Goal: Use online tool/utility: Utilize a website feature to perform a specific function

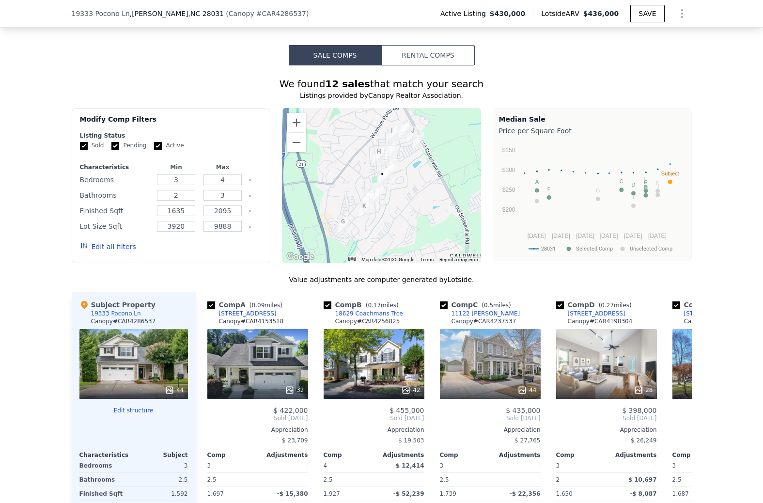
scroll to position [927, 0]
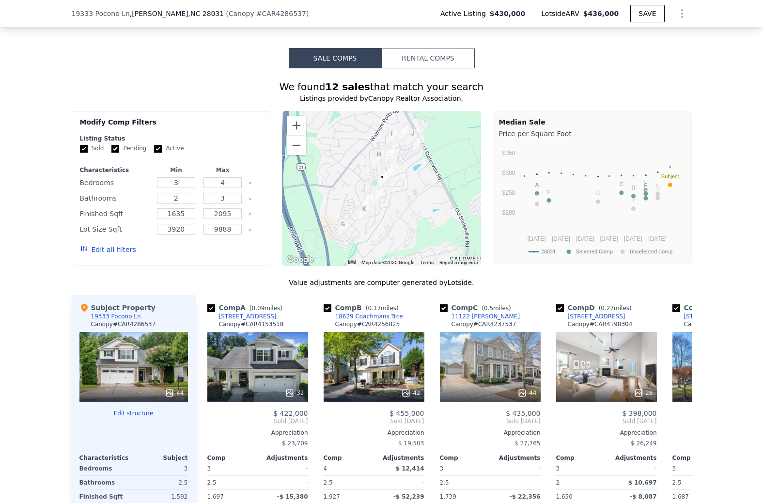
click at [447, 52] on button "Rental Comps" at bounding box center [428, 58] width 93 height 20
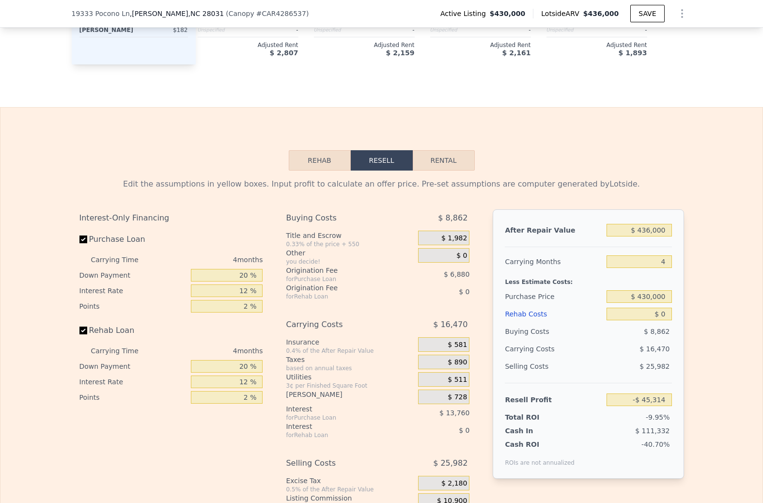
scroll to position [1454, 0]
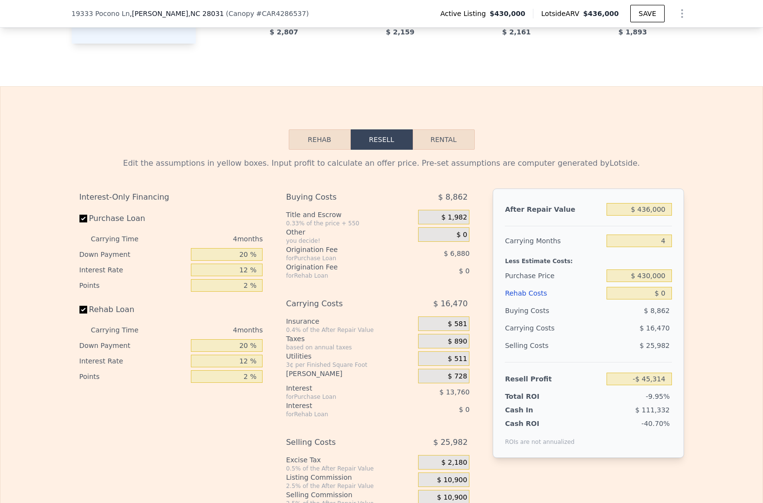
click at [453, 138] on button "Rental" at bounding box center [444, 139] width 62 height 20
select select "30"
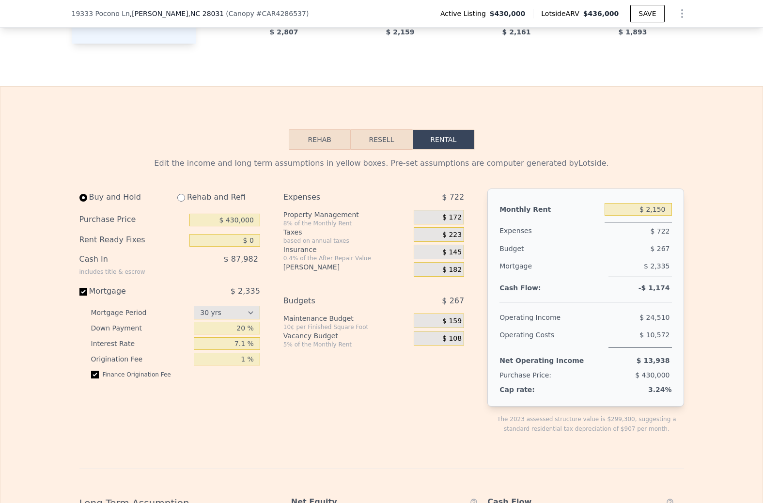
click at [372, 141] on button "Resell" at bounding box center [382, 139] width 62 height 20
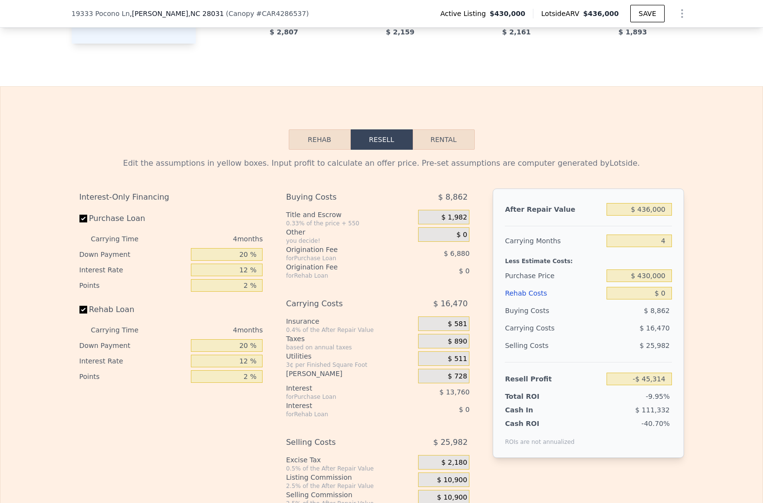
click at [324, 141] on button "Rehab" at bounding box center [320, 139] width 62 height 20
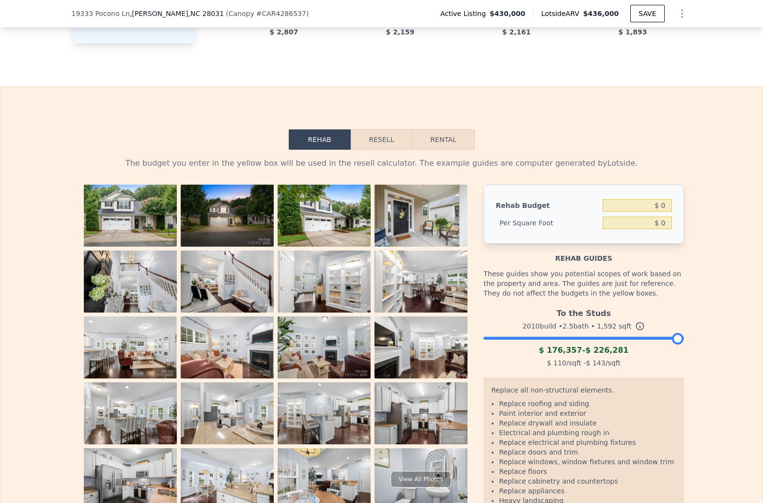
click at [437, 135] on button "Rental" at bounding box center [443, 139] width 62 height 20
select select "30"
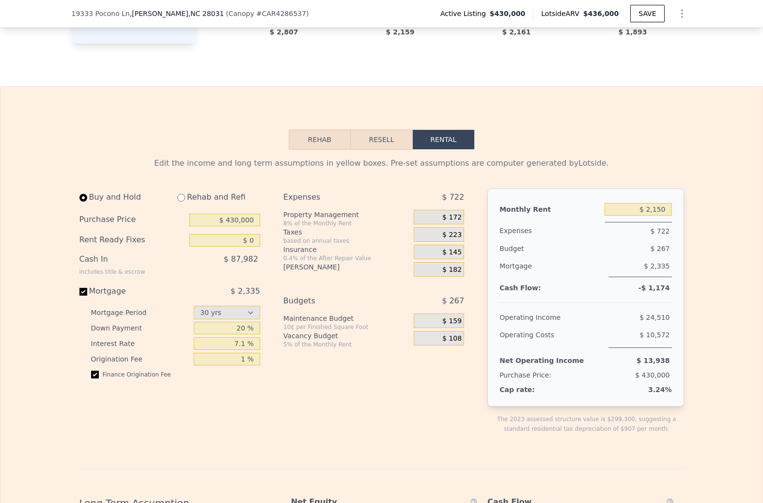
click at [376, 134] on button "Resell" at bounding box center [382, 139] width 62 height 20
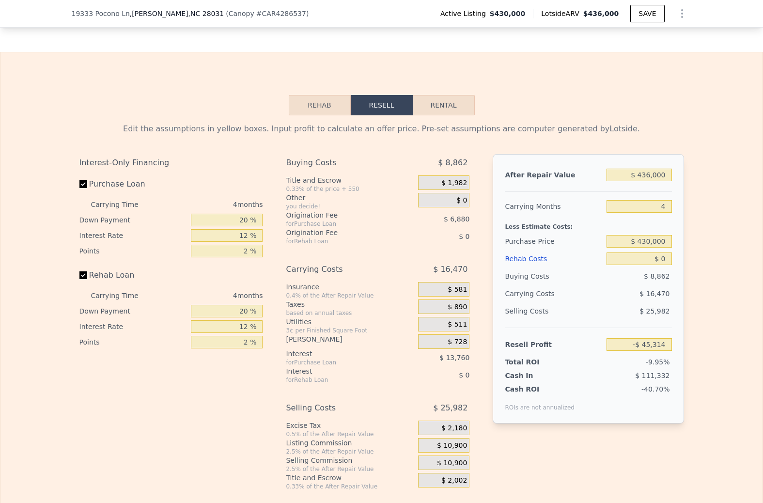
scroll to position [1445, 0]
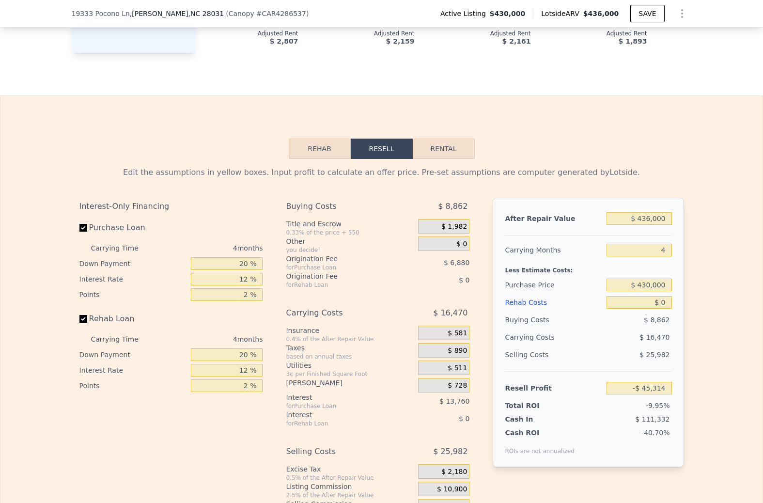
click at [442, 143] on button "Rental" at bounding box center [444, 149] width 62 height 20
select select "30"
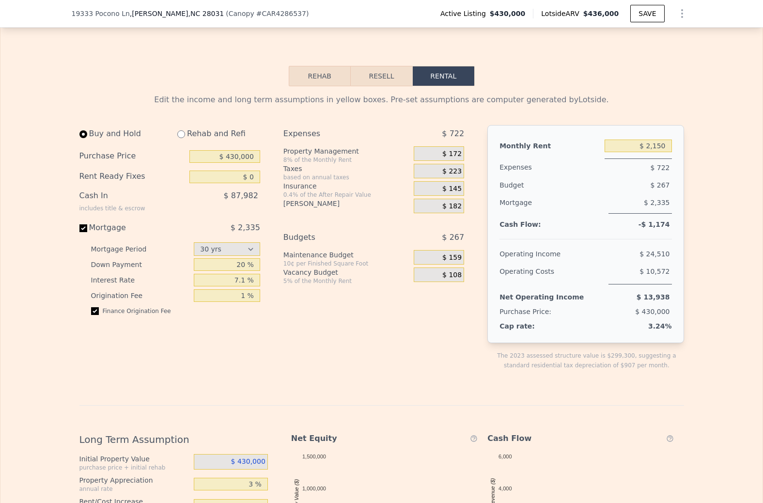
scroll to position [1512, 0]
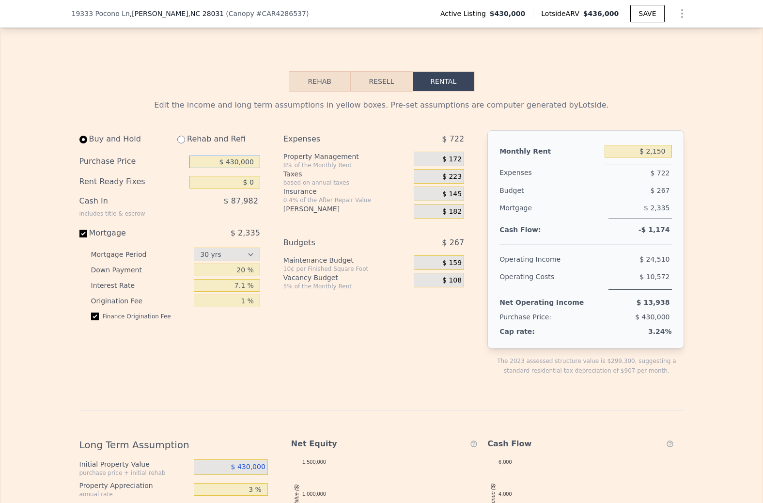
click at [231, 159] on input "$ 430,000" at bounding box center [224, 162] width 71 height 13
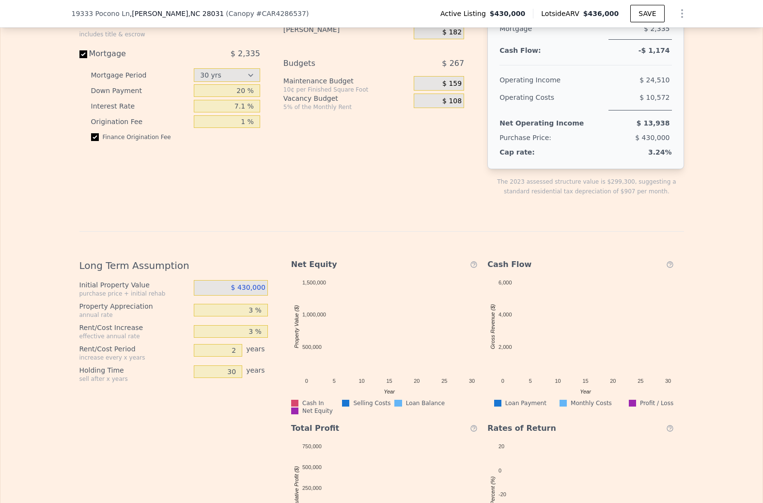
scroll to position [1693, 0]
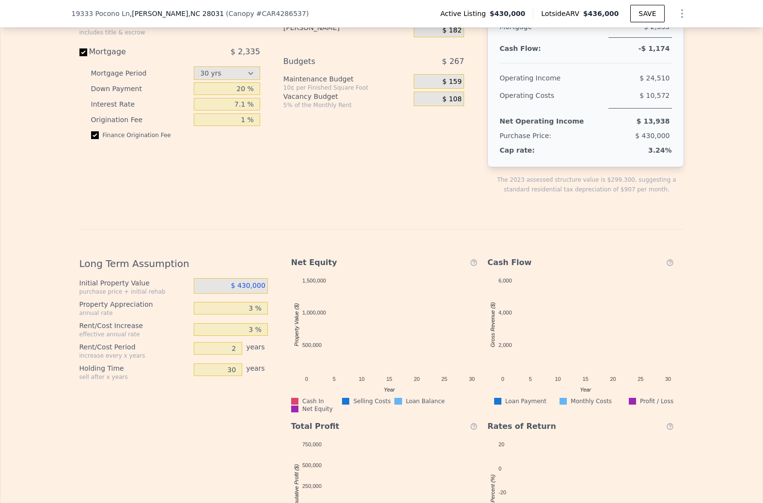
click at [252, 284] on span "$ 430,000" at bounding box center [248, 285] width 34 height 8
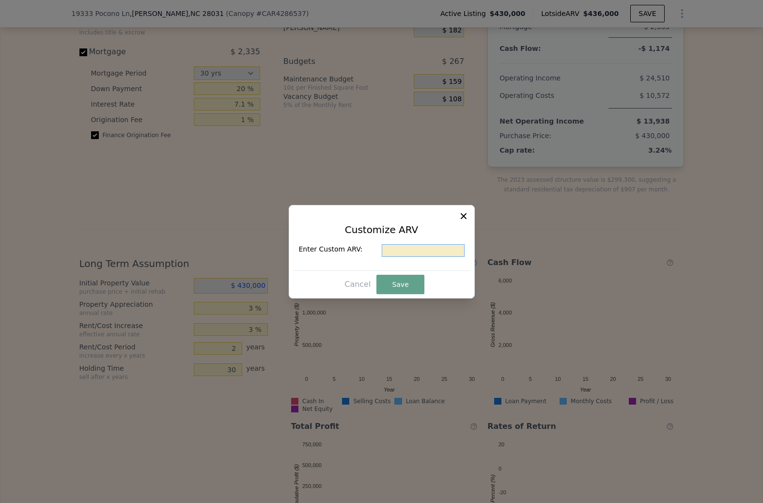
click at [407, 249] on input "text" at bounding box center [423, 250] width 83 height 13
type input "$ 422,000"
click at [399, 282] on button "Save" at bounding box center [399, 284] width 47 height 19
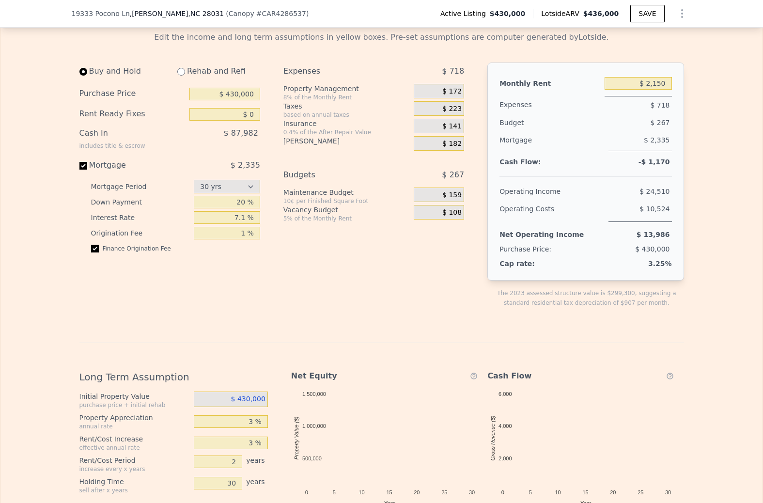
scroll to position [1558, 0]
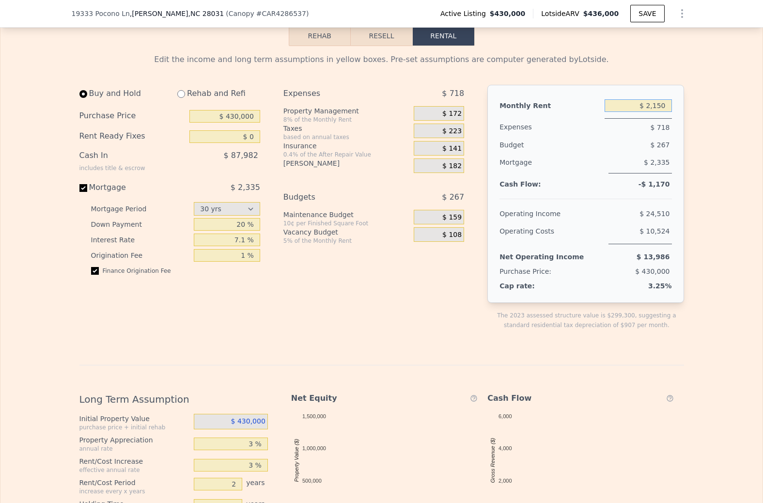
click at [662, 105] on input "$ 2,150" at bounding box center [638, 105] width 67 height 13
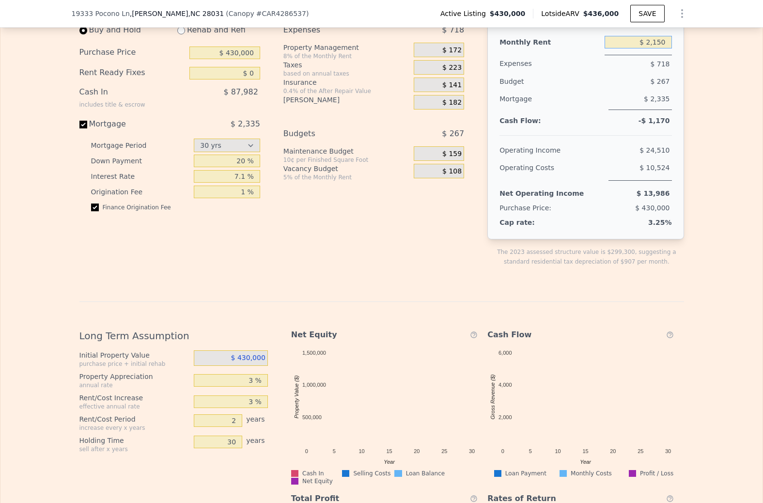
scroll to position [1624, 0]
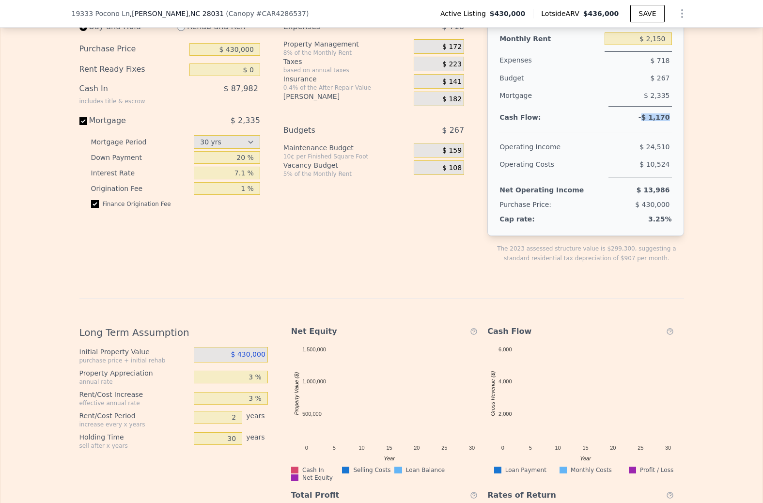
drag, startPoint x: 668, startPoint y: 117, endPoint x: 647, endPoint y: 115, distance: 20.4
click at [647, 115] on span "-$ 1,170" at bounding box center [654, 117] width 31 height 8
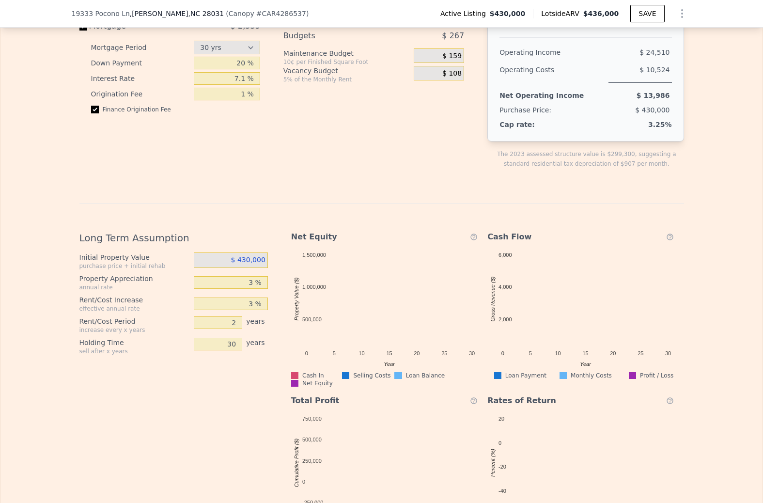
scroll to position [1728, 0]
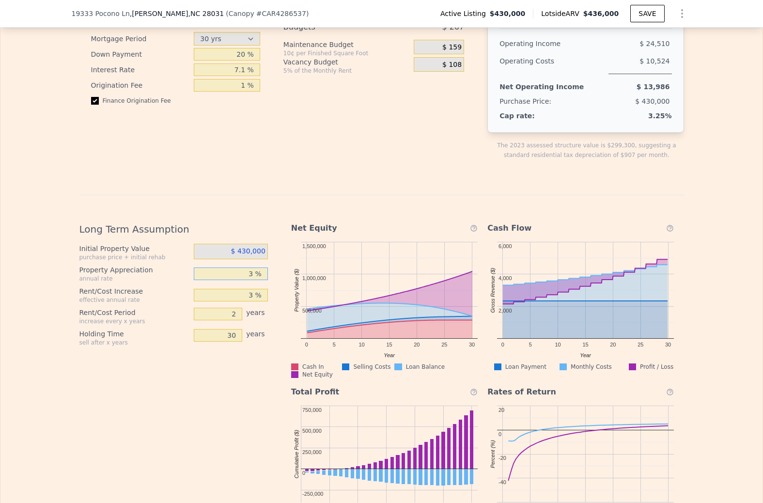
click at [256, 271] on input "3 %" at bounding box center [231, 273] width 74 height 13
type input "5 %"
click at [270, 282] on div "Initial Property Value purchase price + initial rehab $ 430,000 Property Apprec…" at bounding box center [177, 295] width 196 height 103
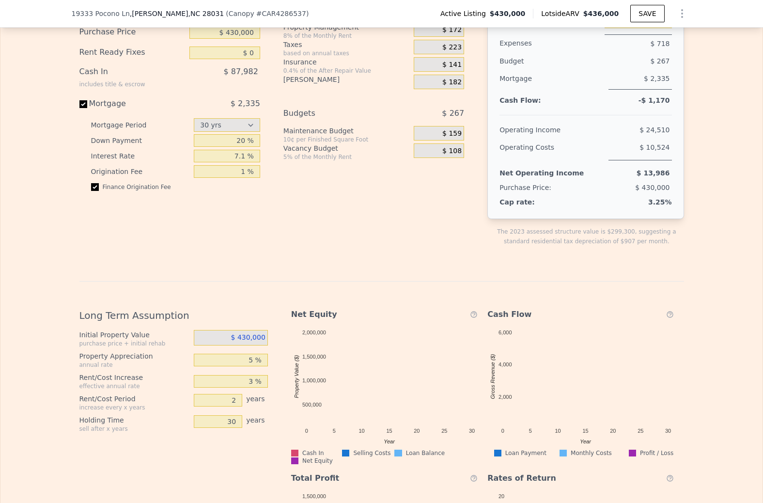
scroll to position [1617, 0]
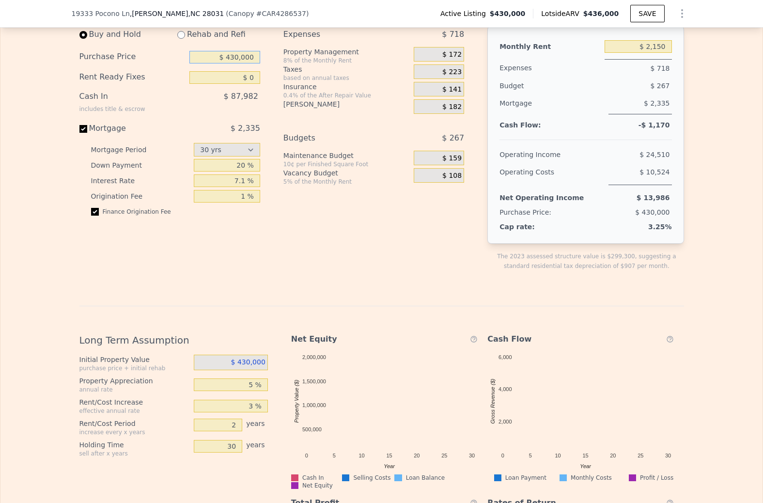
click at [234, 55] on input "$ 430,000" at bounding box center [224, 57] width 71 height 13
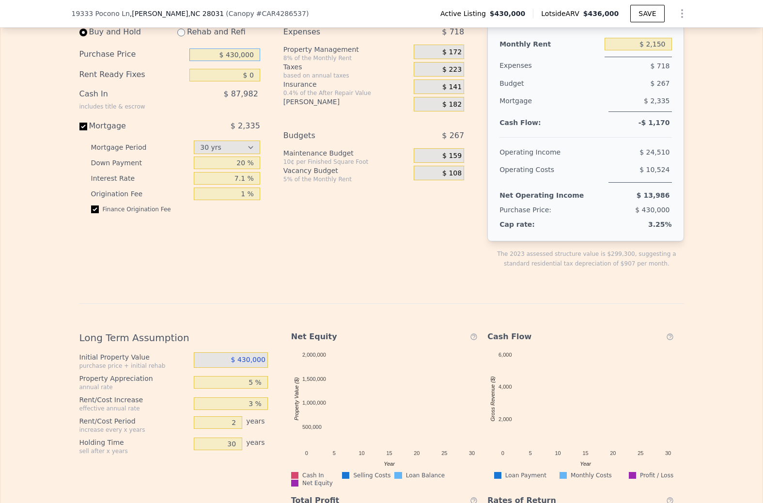
scroll to position [1621, 0]
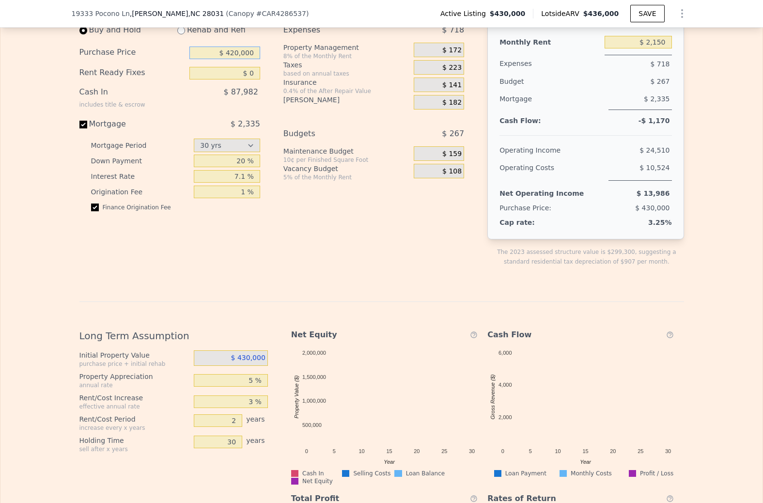
type input "$ 420,000"
click at [270, 94] on div "Buy and Hold Rehab and Refi Purchase Price $ 420,000 Rent Ready Fixes $ 0 Cash …" at bounding box center [275, 151] width 393 height 261
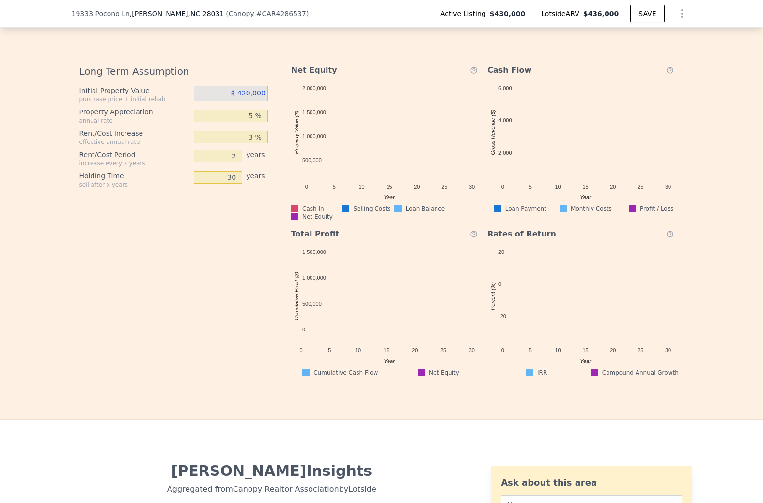
scroll to position [1884, 0]
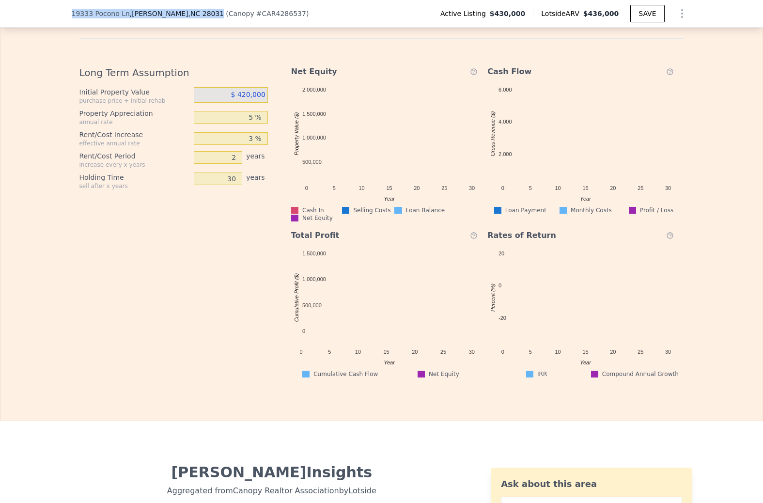
drag, startPoint x: 196, startPoint y: 11, endPoint x: 69, endPoint y: 8, distance: 127.5
click at [69, 8] on div "[STREET_ADDRESS][PERSON_NAME] ( Canopy # CAR4286537 ) Active Listing $430,000 L…" at bounding box center [381, 14] width 763 height 28
